Goal: Information Seeking & Learning: Check status

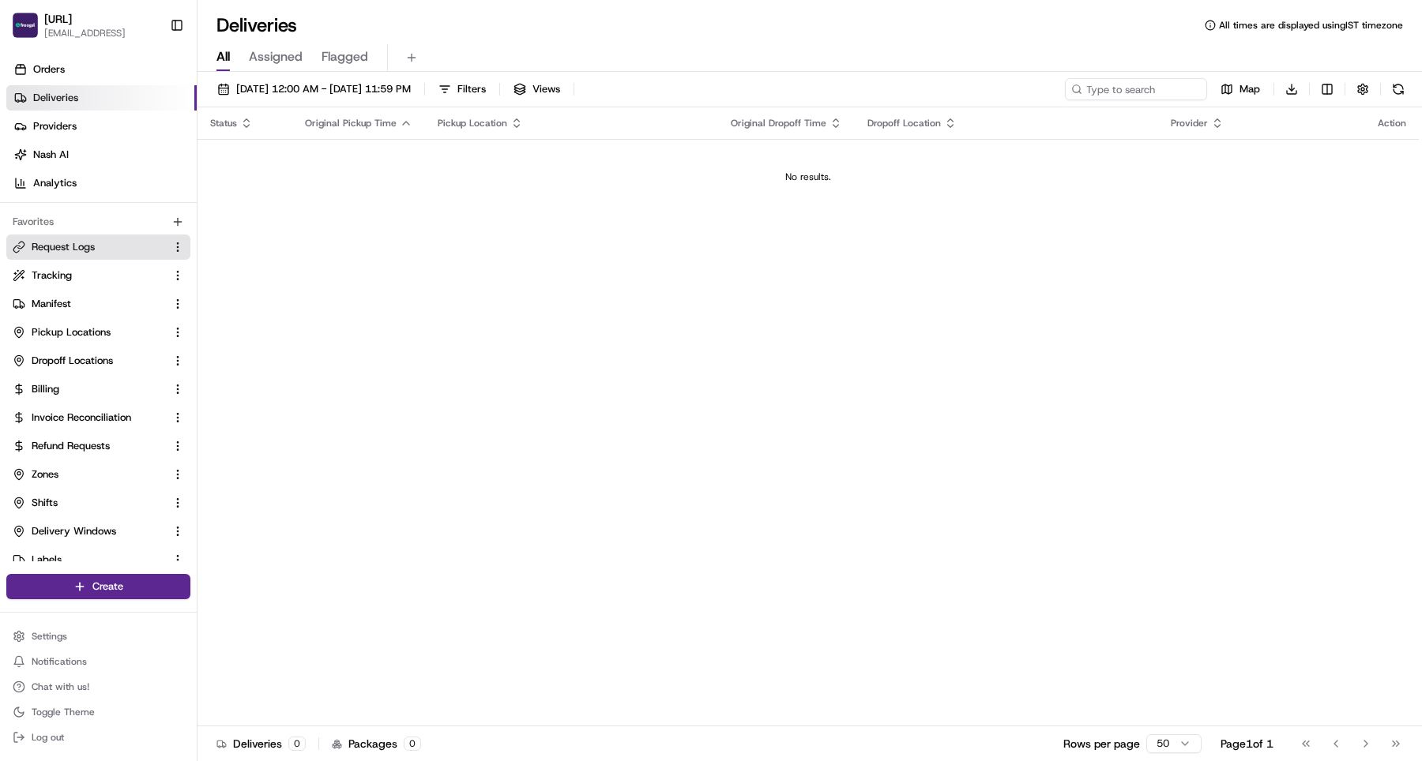
click at [38, 244] on span "Request Logs" at bounding box center [63, 247] width 63 height 14
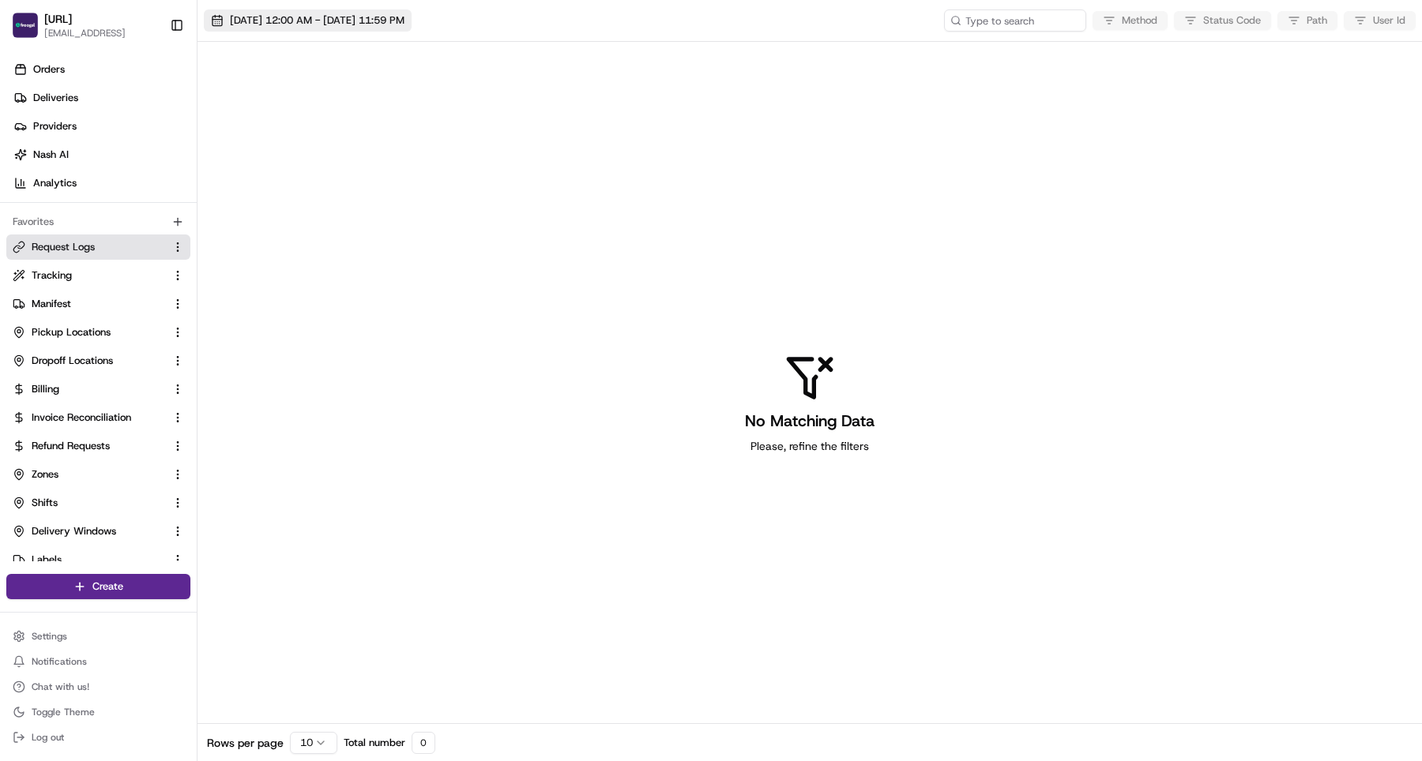
click at [347, 18] on span "[DATE] 12:00 AM - [DATE] 11:59 PM" at bounding box center [317, 20] width 175 height 14
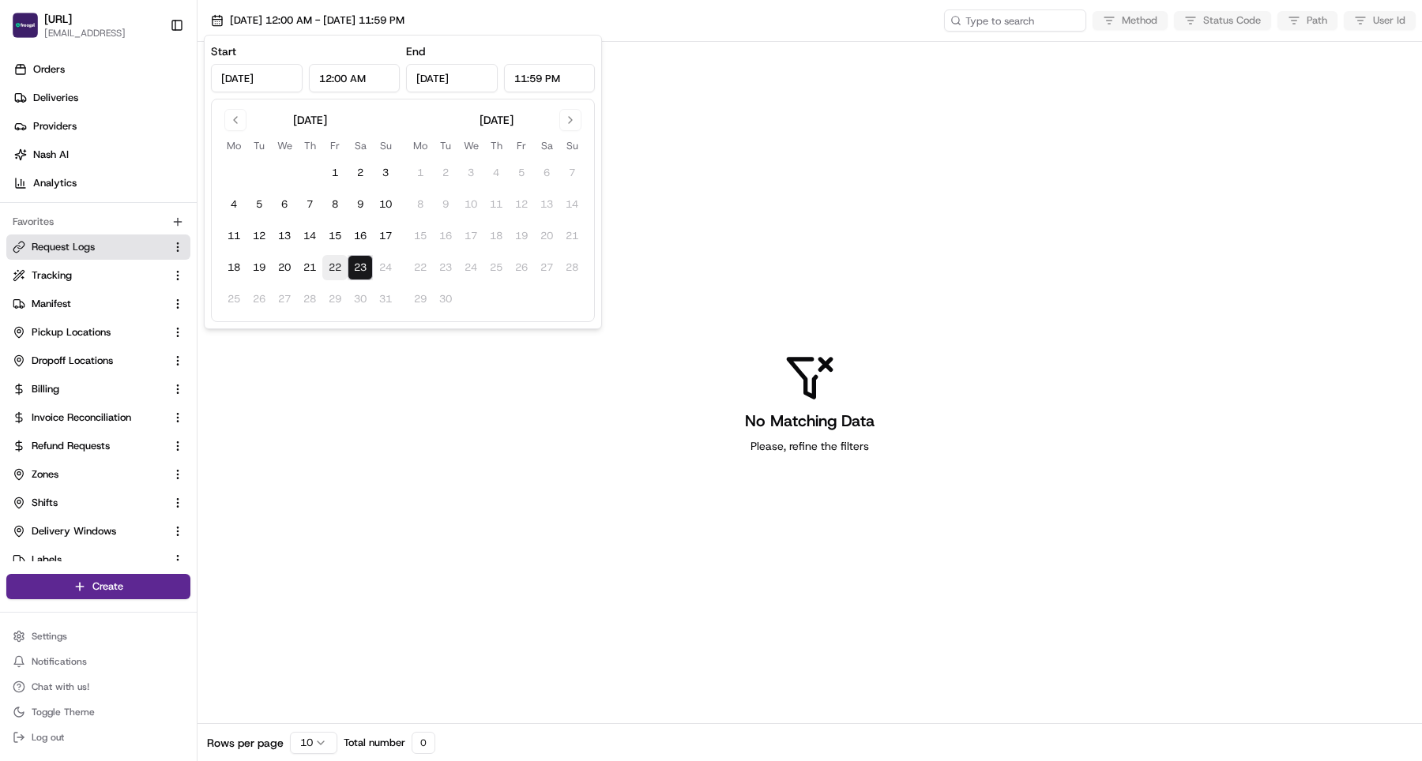
click at [338, 267] on button "22" at bounding box center [334, 267] width 25 height 25
type input "[DATE]"
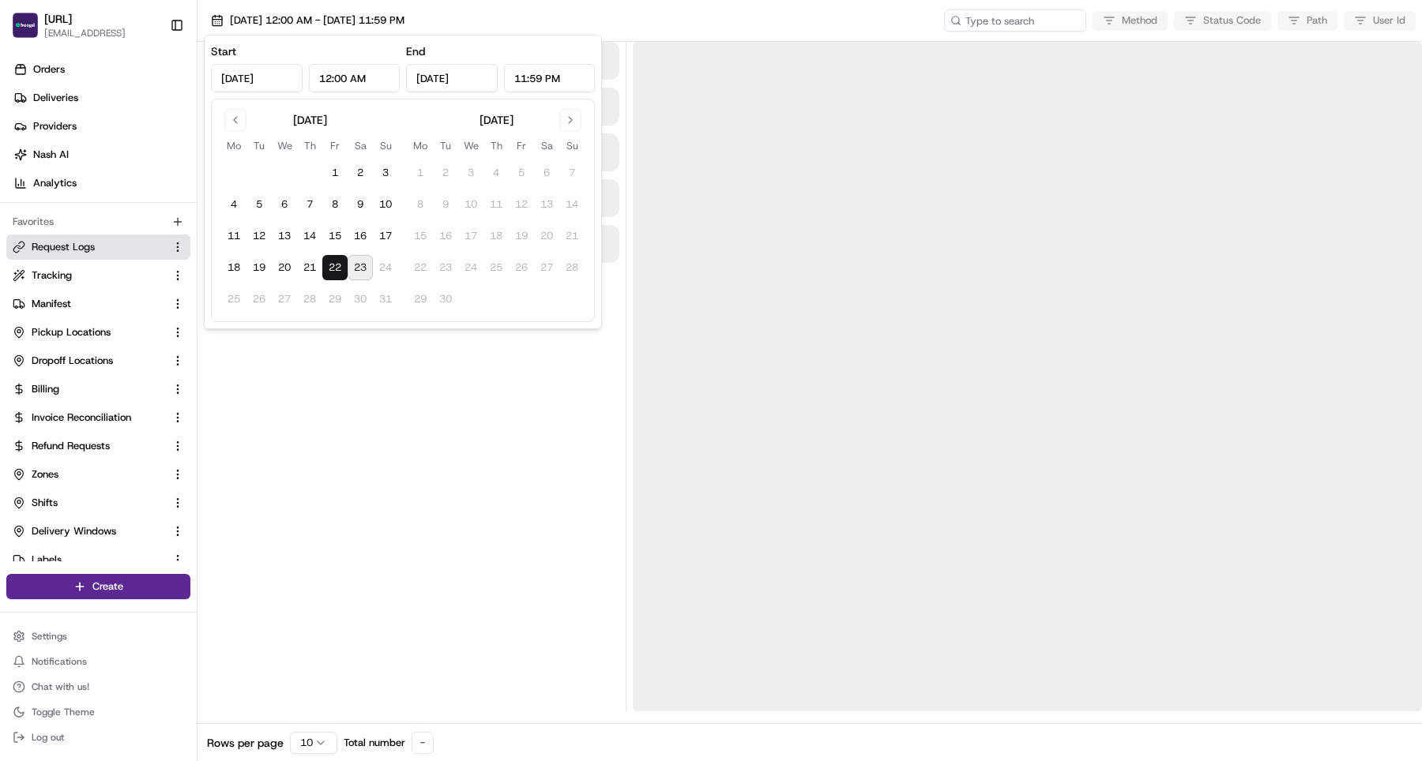
click at [368, 268] on button "23" at bounding box center [359, 267] width 25 height 25
type input "[DATE]"
click at [388, 410] on div at bounding box center [411, 377] width 415 height 670
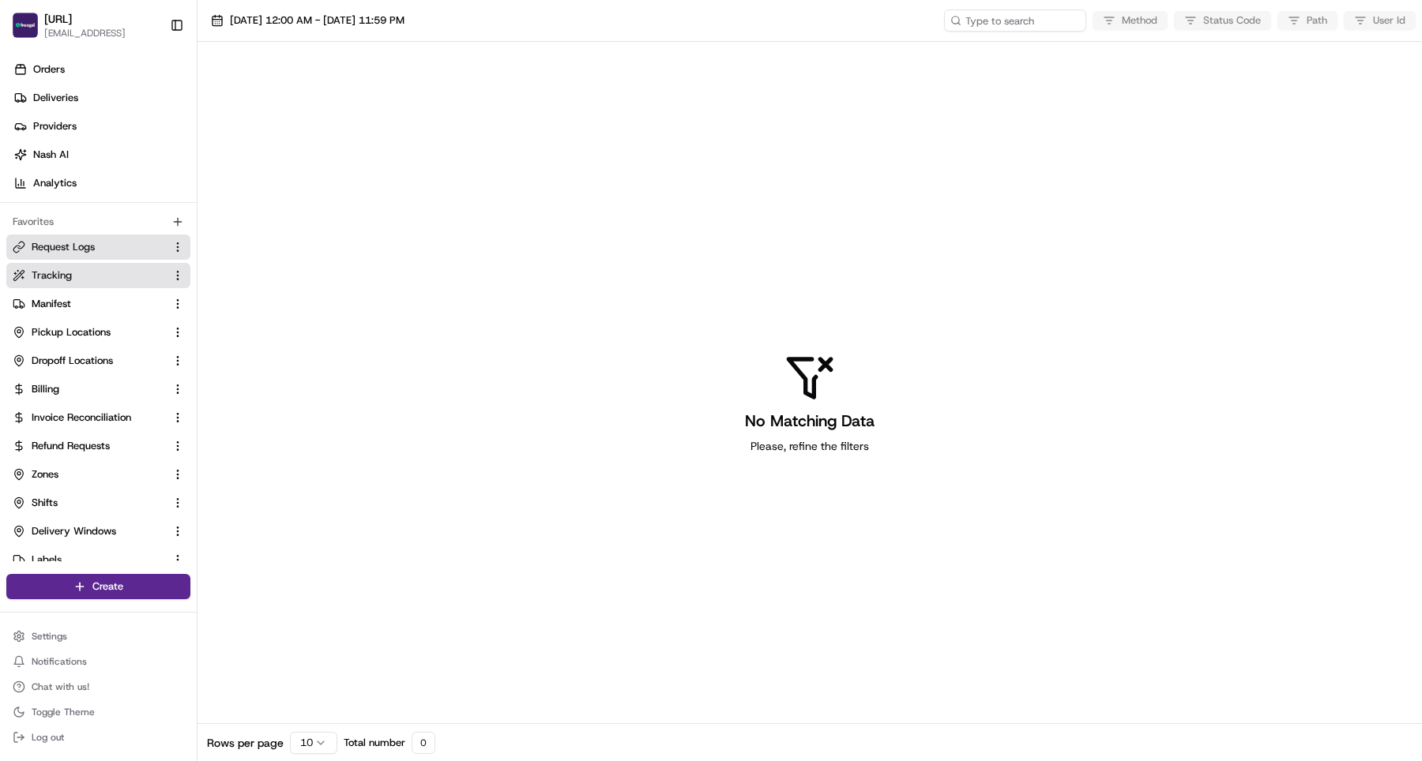
click at [85, 280] on link "Tracking" at bounding box center [89, 276] width 152 height 14
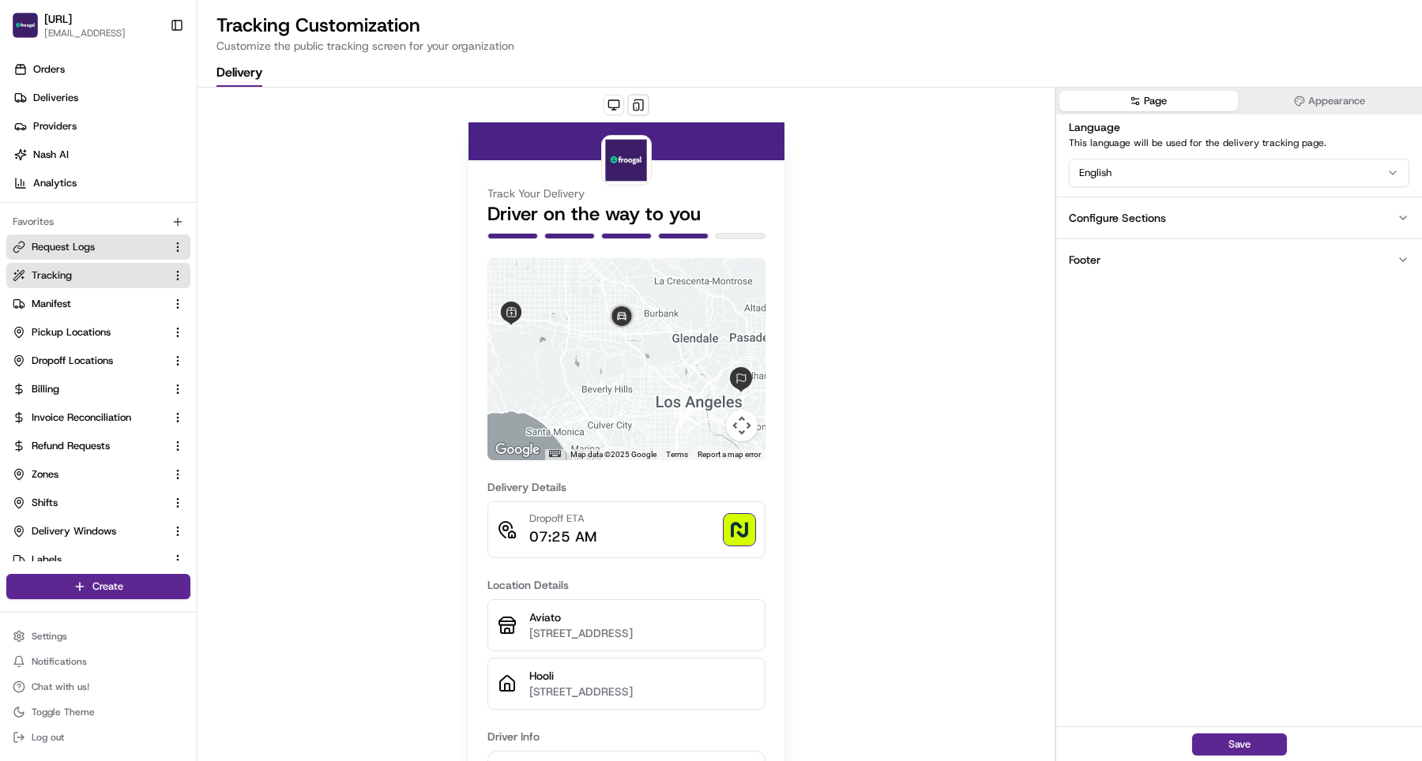
click at [84, 252] on span "Request Logs" at bounding box center [63, 247] width 63 height 14
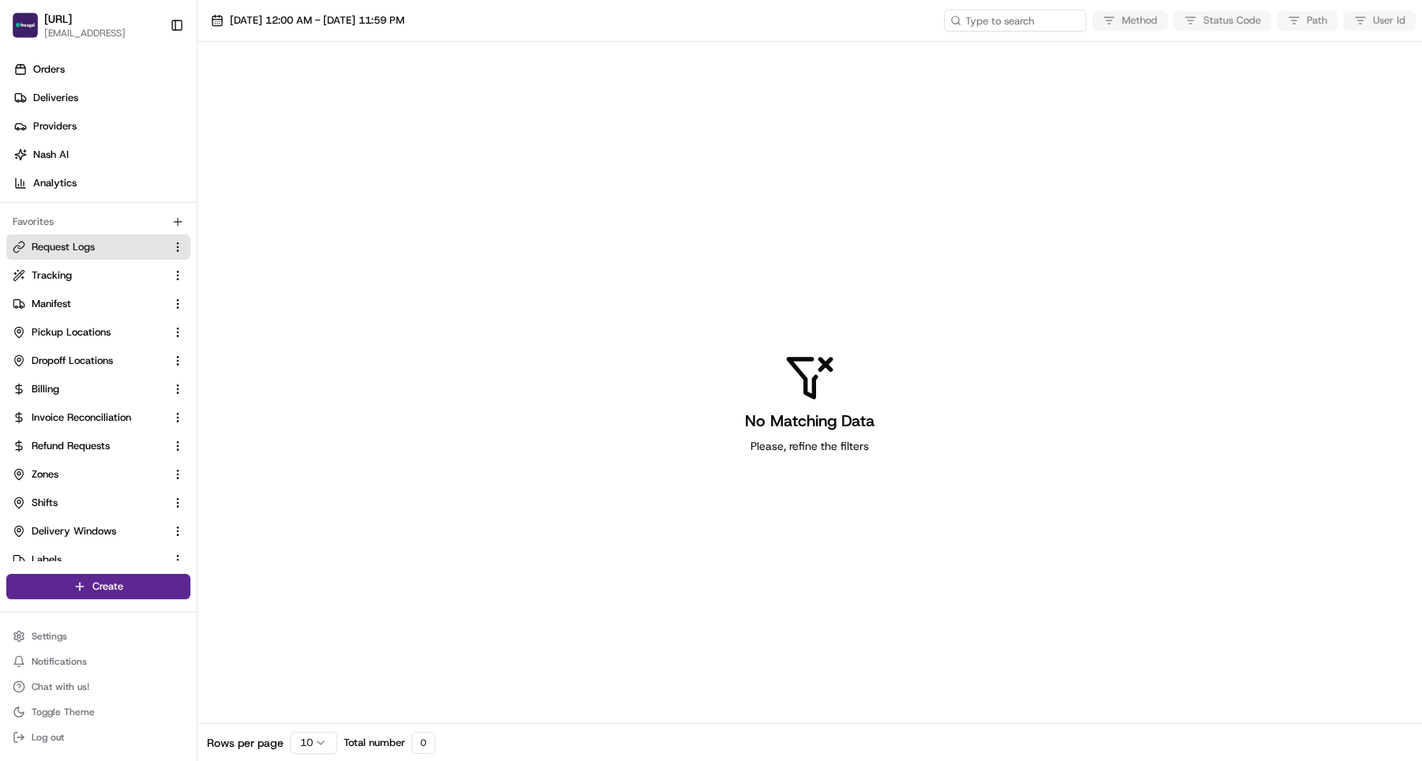
click at [87, 198] on div "Orders Deliveries Providers [PERSON_NAME] Analytics" at bounding box center [98, 127] width 197 height 152
click at [80, 182] on link "Analytics" at bounding box center [101, 183] width 190 height 25
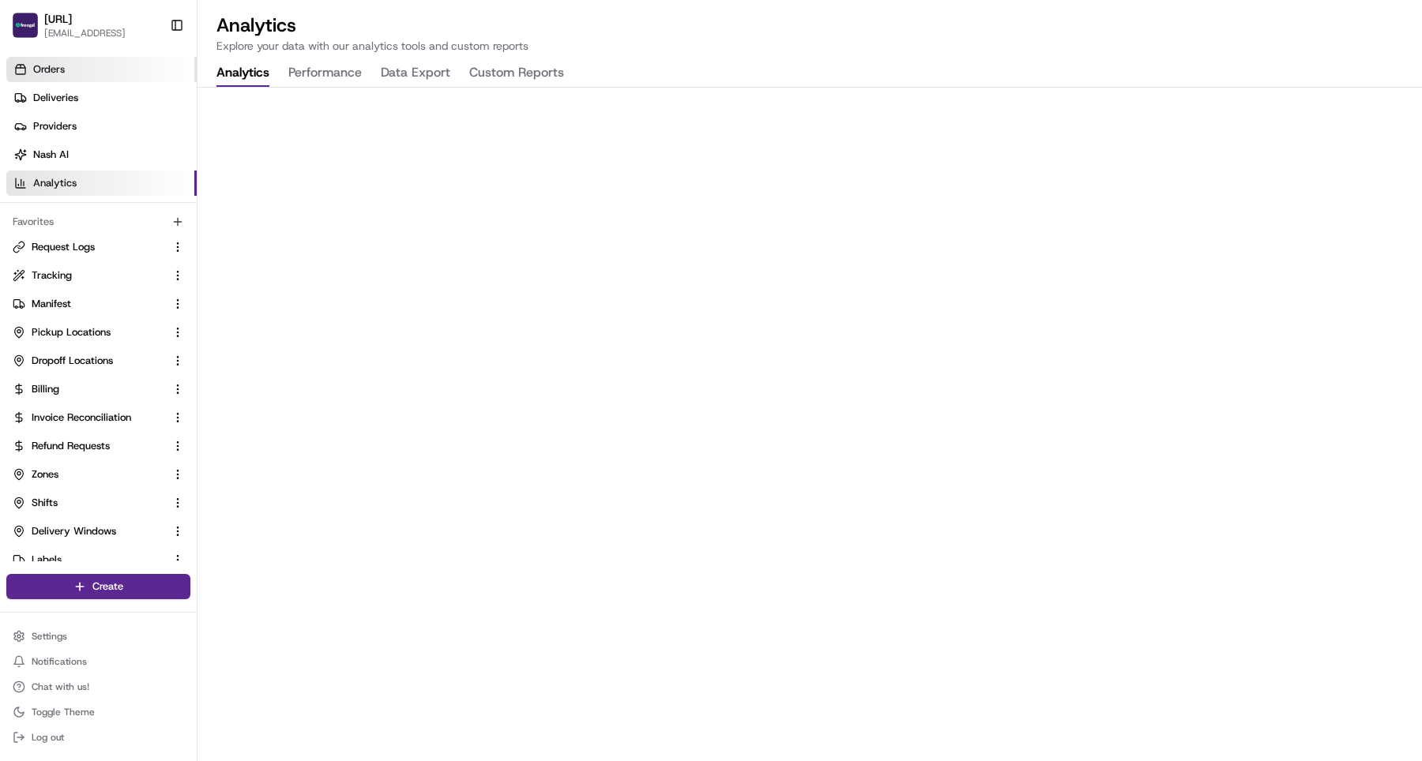
click at [73, 74] on link "Orders" at bounding box center [101, 69] width 190 height 25
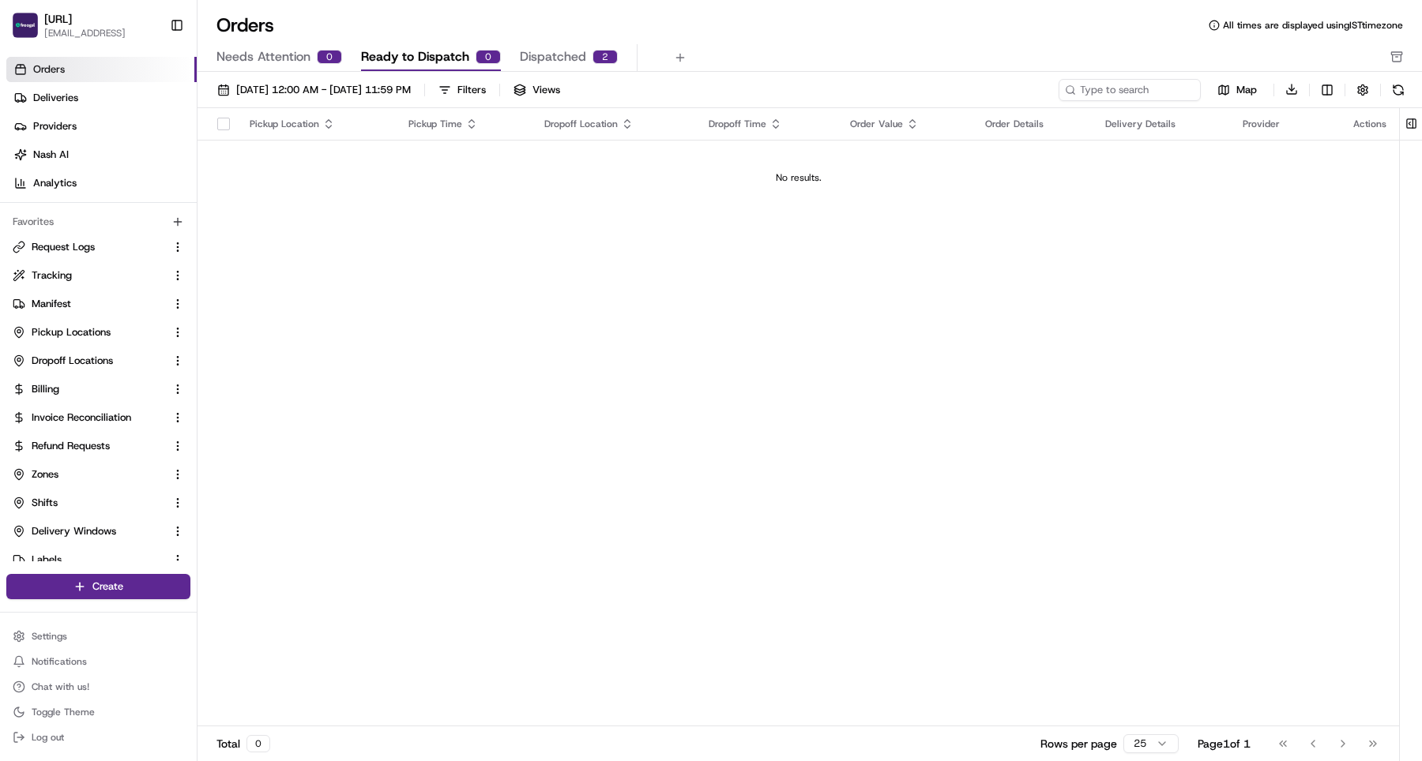
click at [371, 276] on div "Pickup Location Pickup Time Dropoff Location Dropoff Time Order Value Order Det…" at bounding box center [797, 417] width 1201 height 619
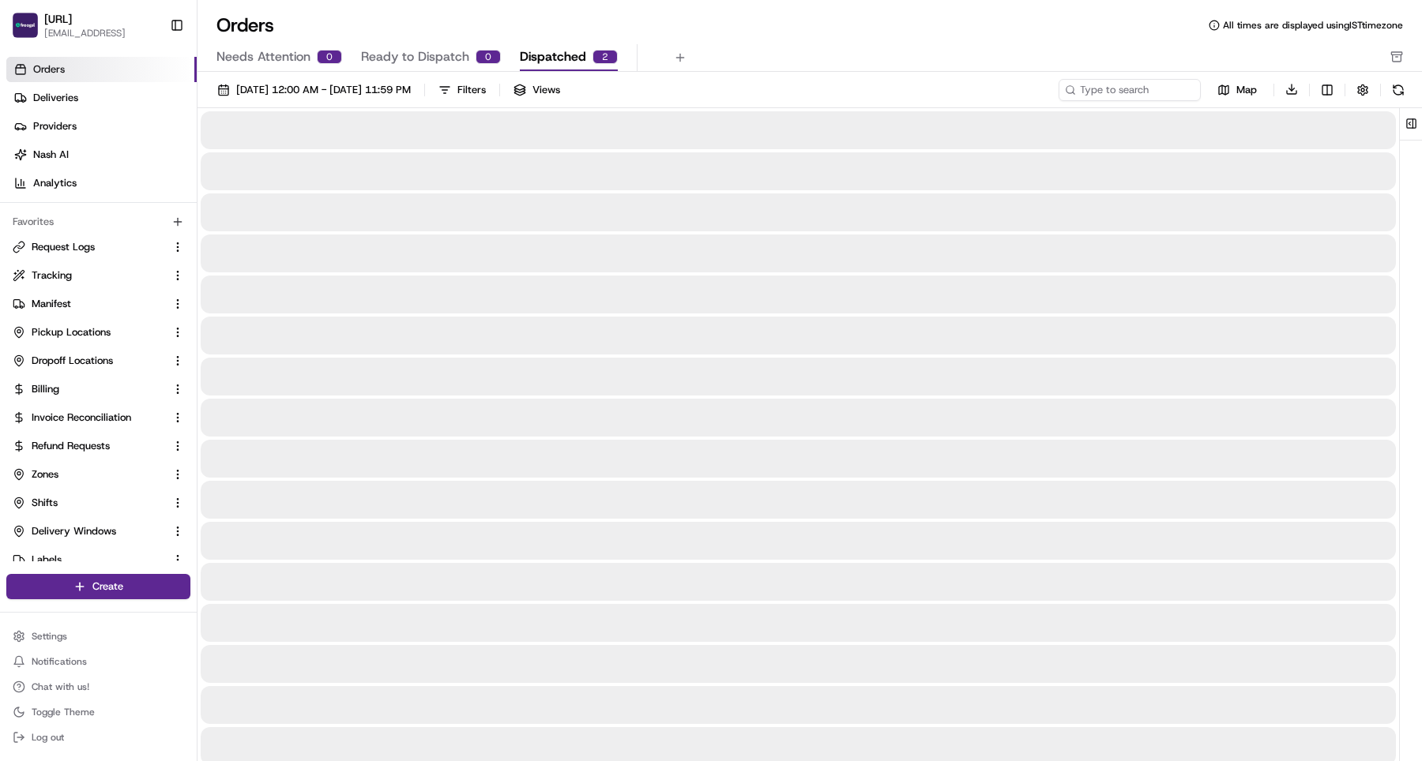
click at [565, 53] on span "Dispatched" at bounding box center [553, 56] width 66 height 19
click at [251, 63] on span "Needs Attention" at bounding box center [263, 56] width 94 height 19
